Goal: Find specific fact: Find specific fact

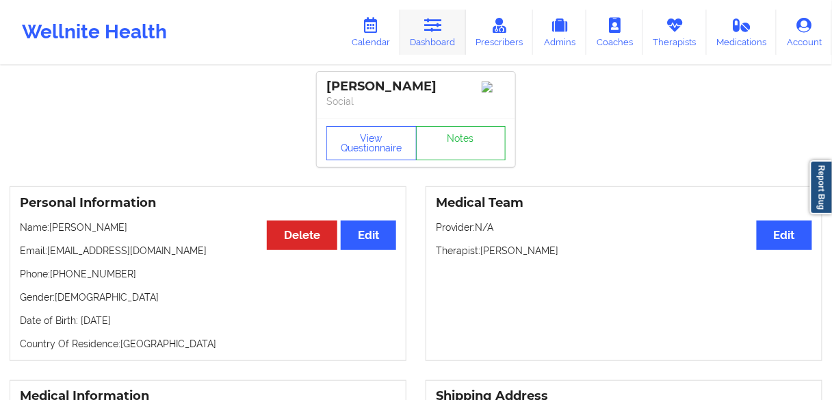
click at [428, 40] on link "Dashboard" at bounding box center [433, 32] width 66 height 45
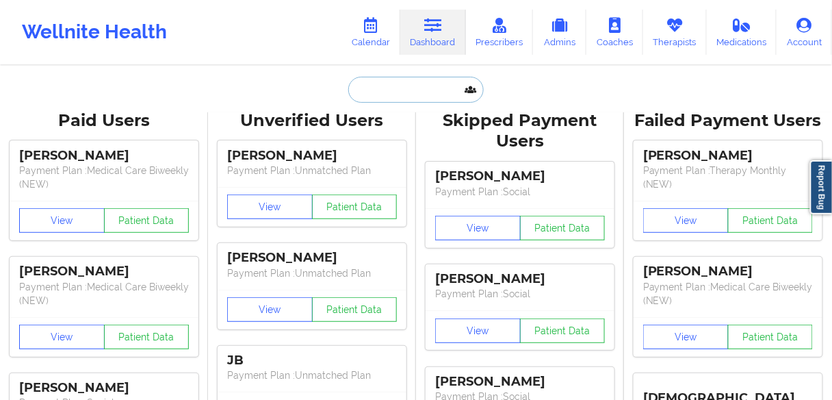
click at [403, 88] on input "text" at bounding box center [416, 90] width 136 height 26
paste input "[PERSON_NAME]"
type input "[PERSON_NAME]"
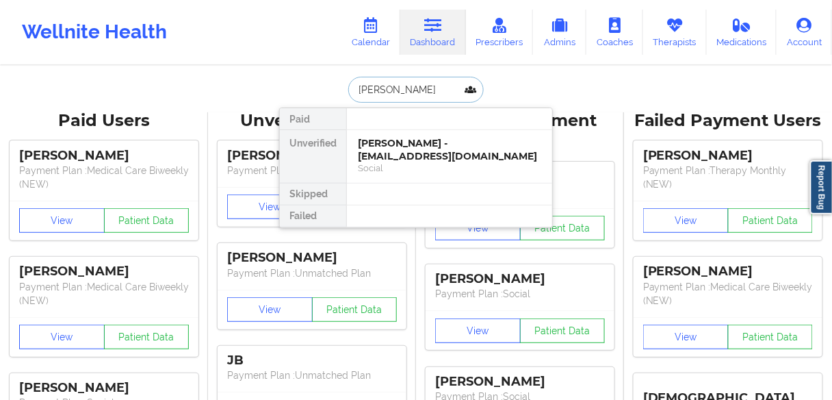
drag, startPoint x: 405, startPoint y: 89, endPoint x: 415, endPoint y: 118, distance: 30.3
click at [419, 96] on input "[PERSON_NAME]" at bounding box center [416, 90] width 136 height 26
click at [423, 91] on input "[PERSON_NAME]" at bounding box center [416, 90] width 136 height 26
click at [404, 146] on div "[PERSON_NAME] - [EMAIL_ADDRESS][DOMAIN_NAME]" at bounding box center [449, 149] width 183 height 25
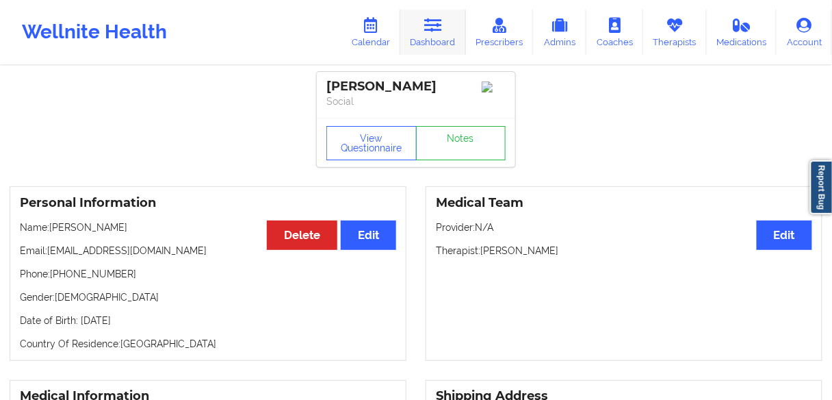
click at [434, 36] on link "Dashboard" at bounding box center [433, 32] width 66 height 45
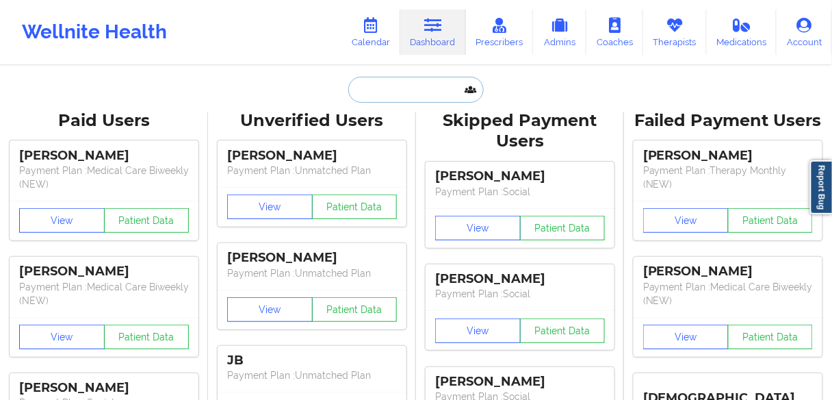
click at [389, 87] on input "text" at bounding box center [416, 90] width 136 height 26
paste input "[PERSON_NAME]"
type input "[PERSON_NAME]"
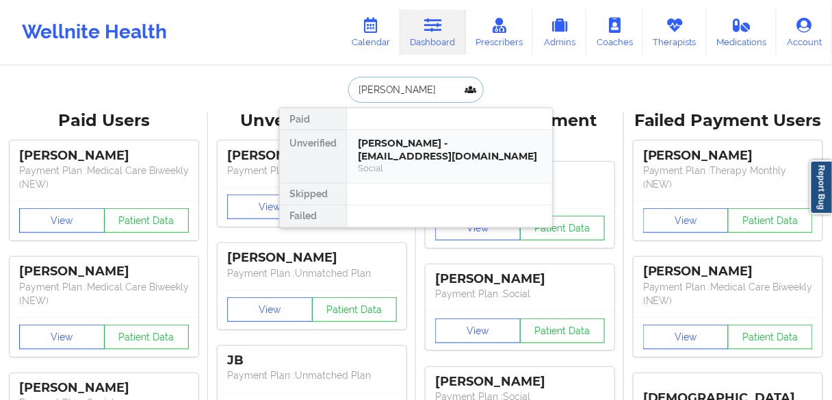
click at [385, 155] on div "[PERSON_NAME] - [EMAIL_ADDRESS][DOMAIN_NAME]" at bounding box center [449, 149] width 183 height 25
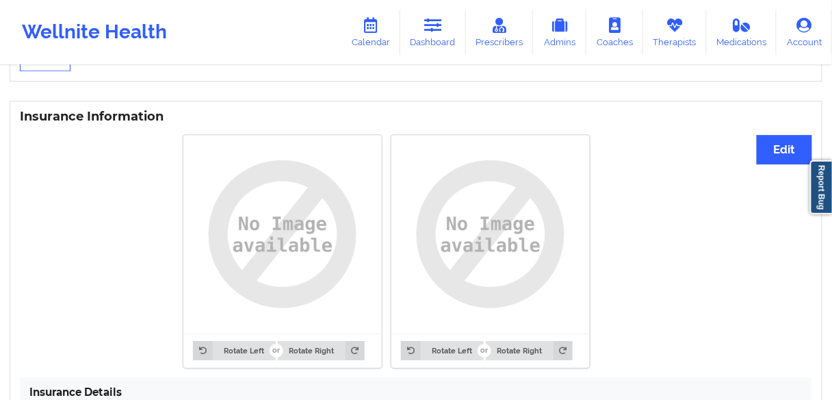
scroll to position [1150, 0]
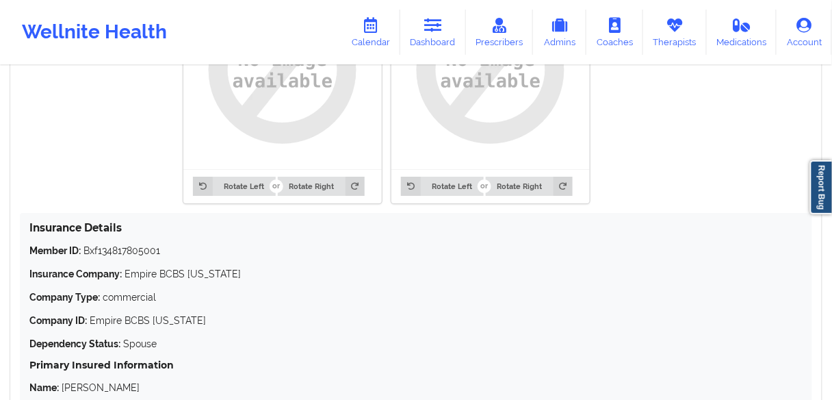
click at [142, 253] on p "Member ID: Bxf134817805001" at bounding box center [415, 251] width 773 height 14
copy p "Bxf134817805001"
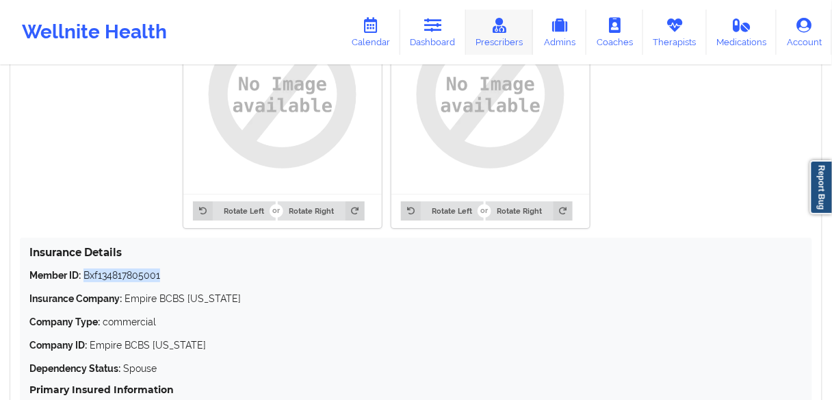
scroll to position [1095, 0]
